Goal: Navigation & Orientation: Find specific page/section

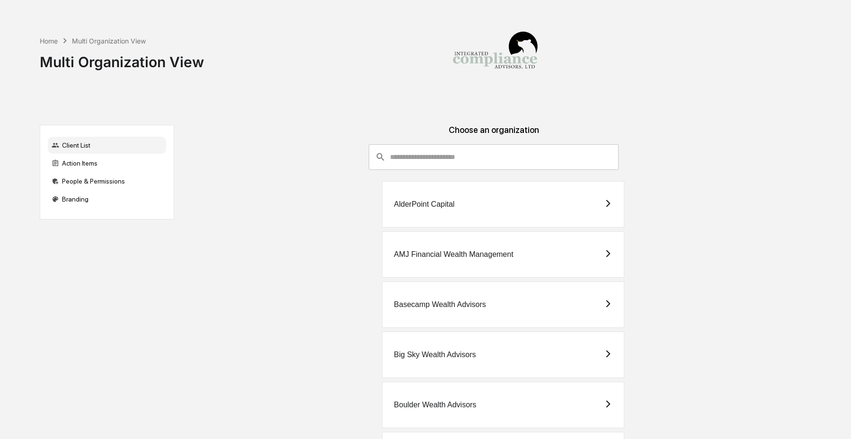
click at [417, 160] on input "consultant-dashboard__filter-organizations-search-bar" at bounding box center [504, 157] width 229 height 26
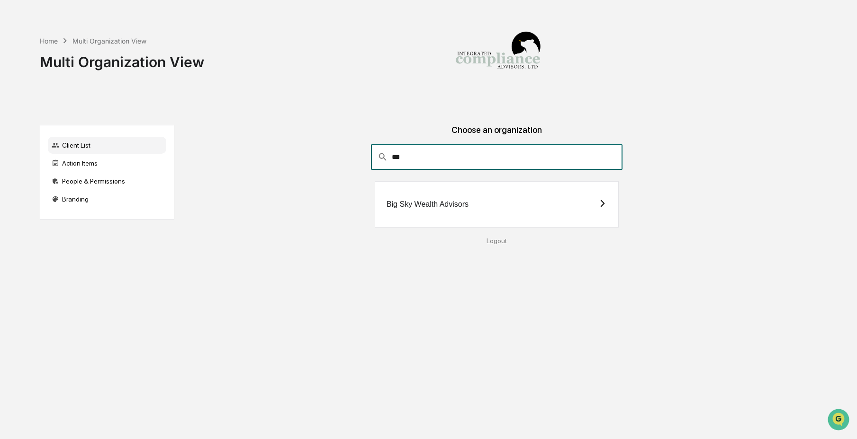
type input "***"
click at [522, 203] on div "Big Sky Wealth Advisors" at bounding box center [497, 204] width 244 height 46
